Goal: Complete application form

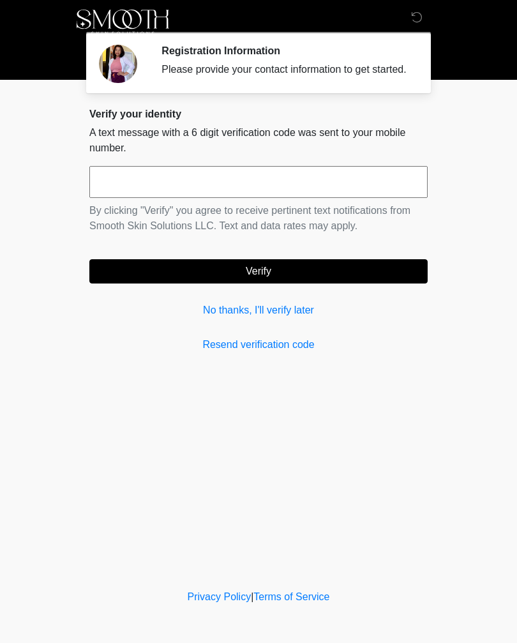
click at [250, 184] on input "text" at bounding box center [258, 182] width 338 height 32
click at [304, 281] on button "Verify" at bounding box center [258, 271] width 338 height 24
click at [370, 196] on input "******" at bounding box center [258, 182] width 338 height 32
type input "******"
click at [378, 281] on button "Verify" at bounding box center [258, 271] width 338 height 24
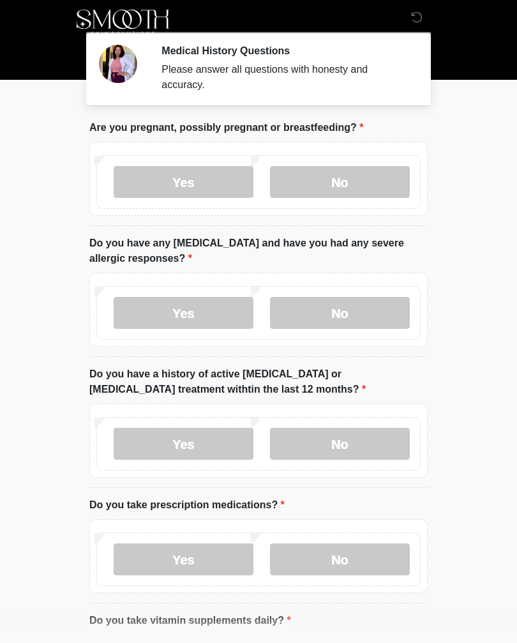
click at [352, 197] on label "No" at bounding box center [340, 182] width 140 height 32
click at [355, 311] on label "No" at bounding box center [340, 313] width 140 height 32
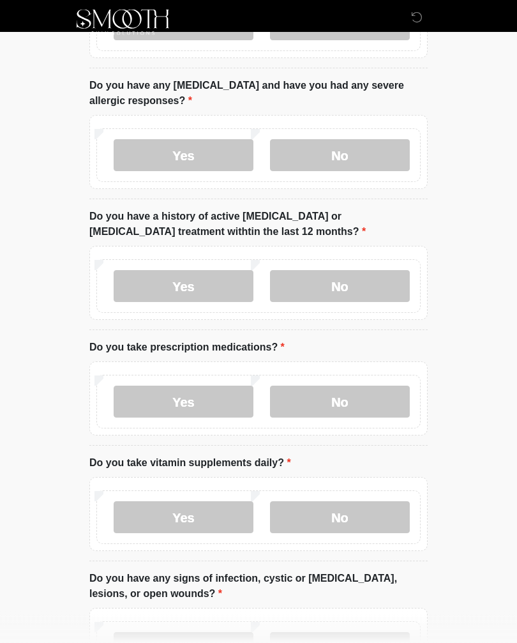
scroll to position [158, 0]
click at [364, 288] on label "No" at bounding box center [340, 286] width 140 height 32
click at [183, 398] on label "Yes" at bounding box center [184, 401] width 140 height 32
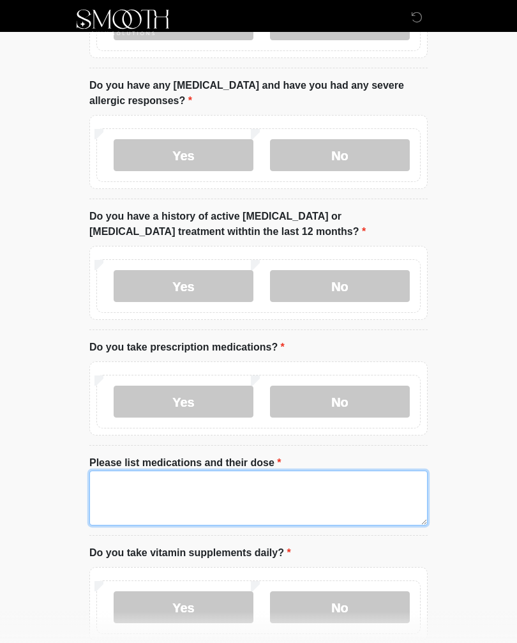
click at [373, 485] on textarea "Please list medications and their dose" at bounding box center [258, 497] width 338 height 55
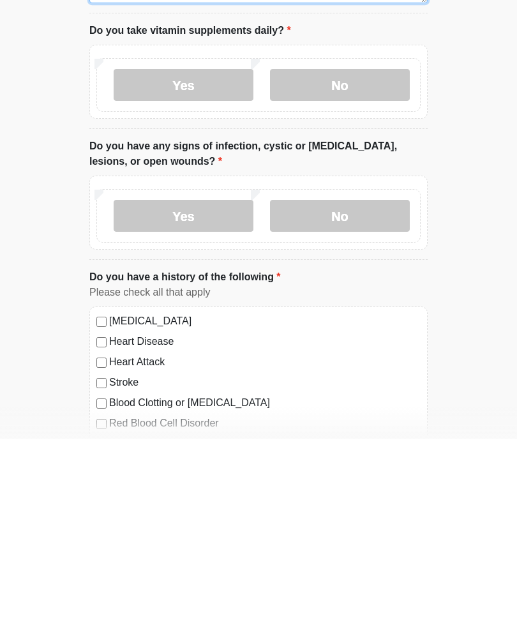
scroll to position [475, 0]
type textarea "**********"
click at [204, 273] on label "Yes" at bounding box center [184, 289] width 140 height 32
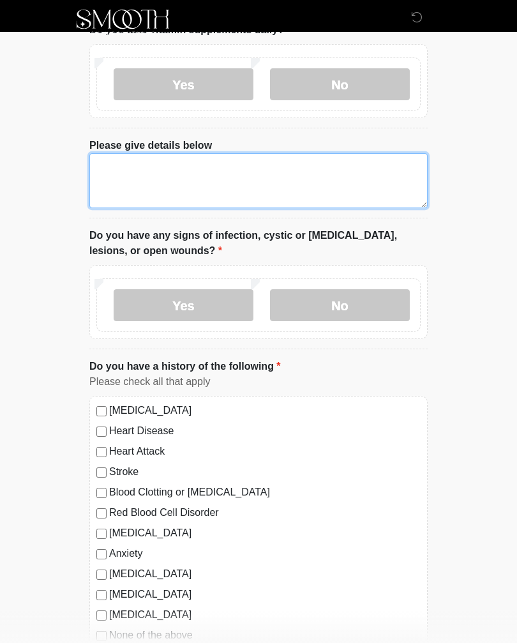
click at [297, 179] on textarea "Please give details below" at bounding box center [258, 180] width 338 height 55
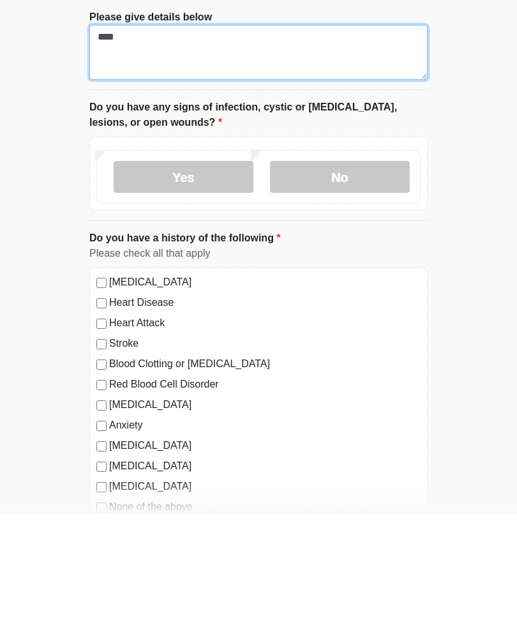
type textarea "****"
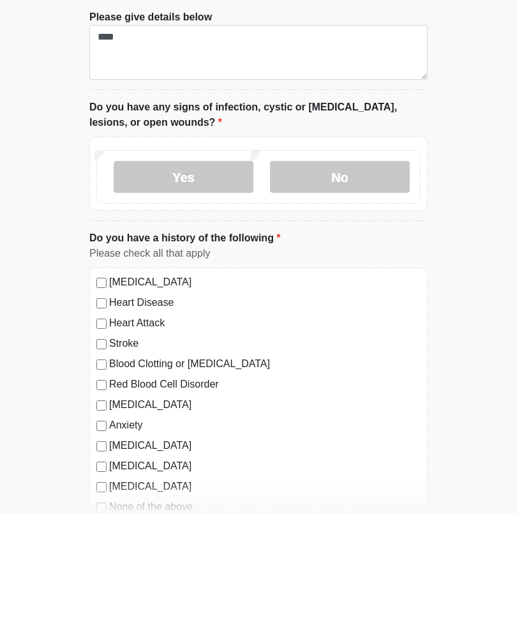
click at [340, 290] on label "No" at bounding box center [340, 306] width 140 height 32
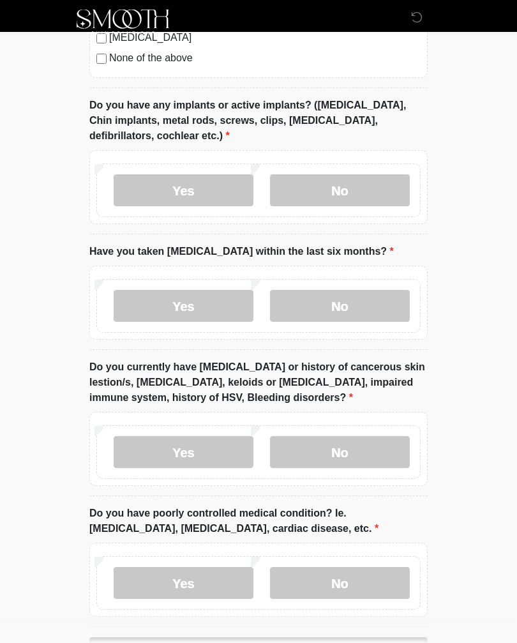
scroll to position [1262, 0]
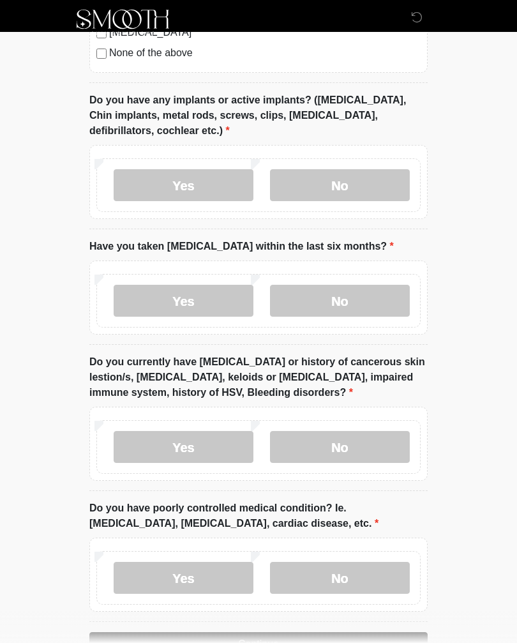
click at [314, 190] on label "No" at bounding box center [340, 185] width 140 height 32
click at [369, 301] on label "No" at bounding box center [340, 301] width 140 height 32
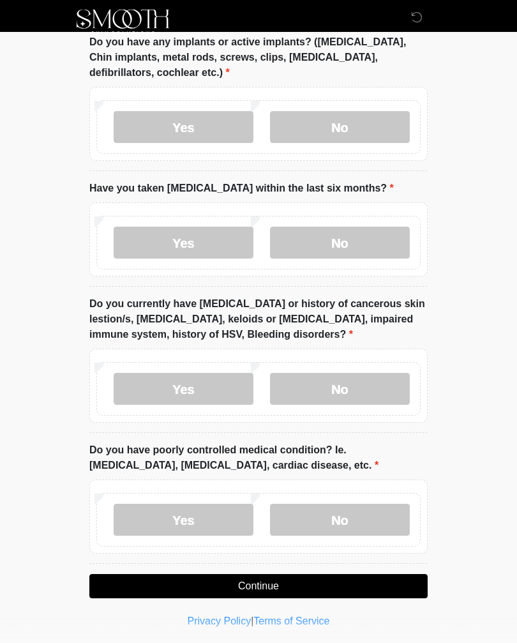
click at [341, 386] on label "No" at bounding box center [340, 389] width 140 height 32
click at [318, 517] on label "No" at bounding box center [340, 520] width 140 height 32
click at [317, 574] on button "Continue" at bounding box center [258, 586] width 338 height 24
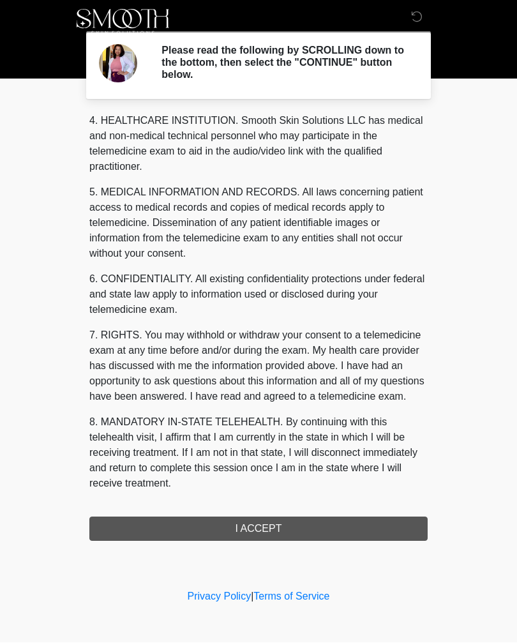
scroll to position [384, 0]
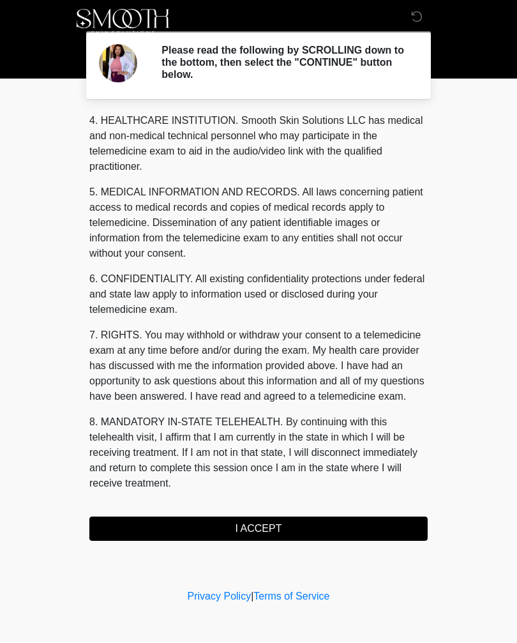
click at [331, 535] on button "I ACCEPT" at bounding box center [258, 529] width 338 height 24
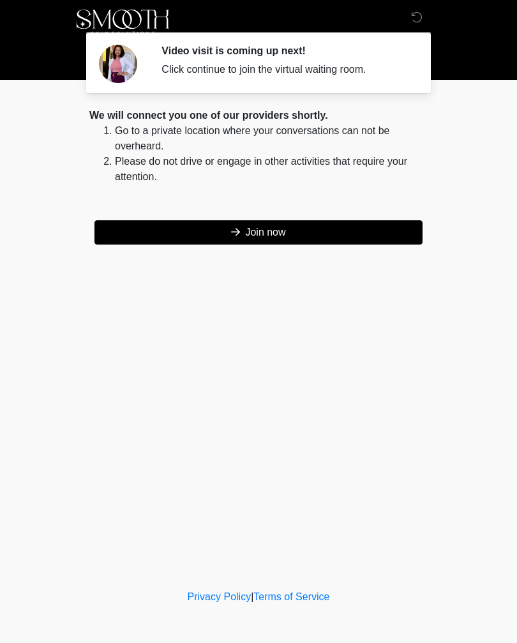
click at [310, 238] on button "Join now" at bounding box center [258, 232] width 328 height 24
